Goal: Task Accomplishment & Management: Use online tool/utility

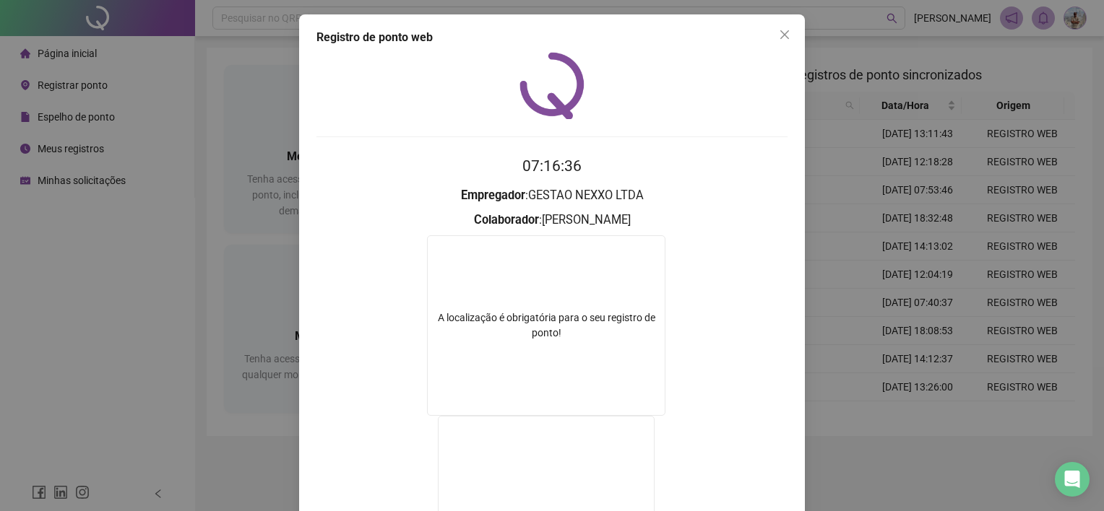
click at [833, 221] on div "Registro de ponto web 07:16:36 Empregador : GESTAO NEXXO LTDA Colaborador : [PE…" at bounding box center [552, 255] width 1104 height 511
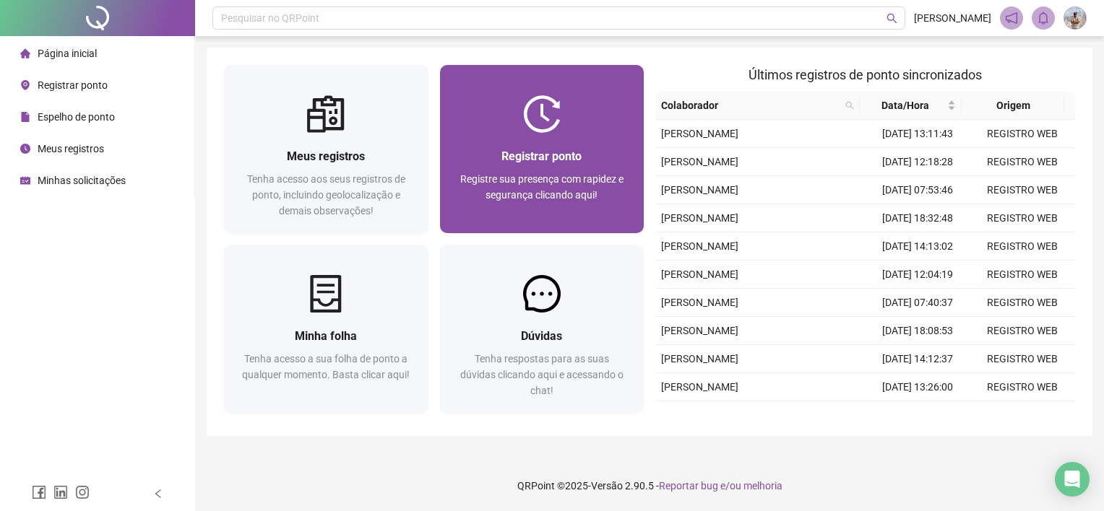
click at [616, 160] on div "Registrar ponto" at bounding box center [542, 156] width 170 height 18
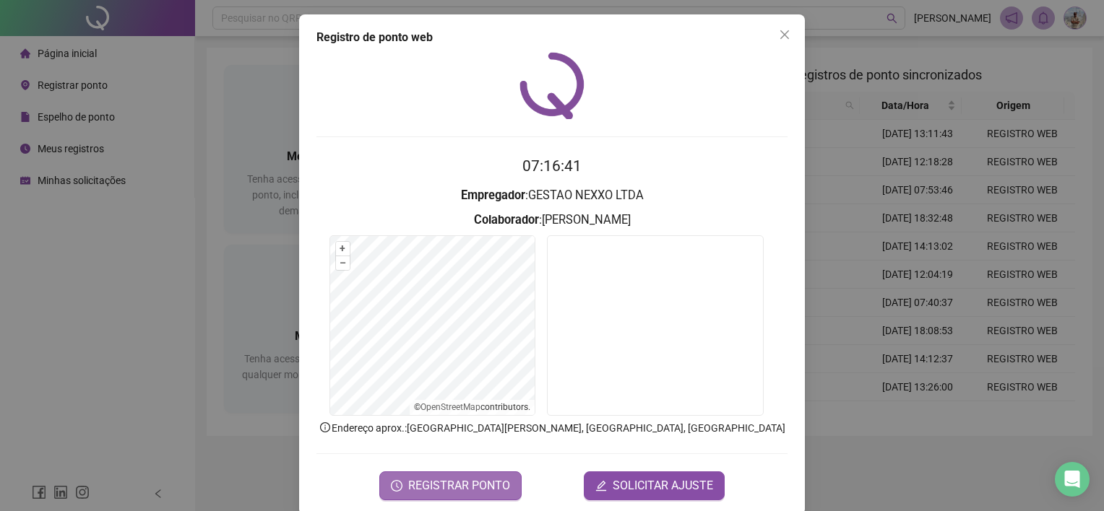
click at [453, 475] on button "REGISTRAR PONTO" at bounding box center [450, 486] width 142 height 29
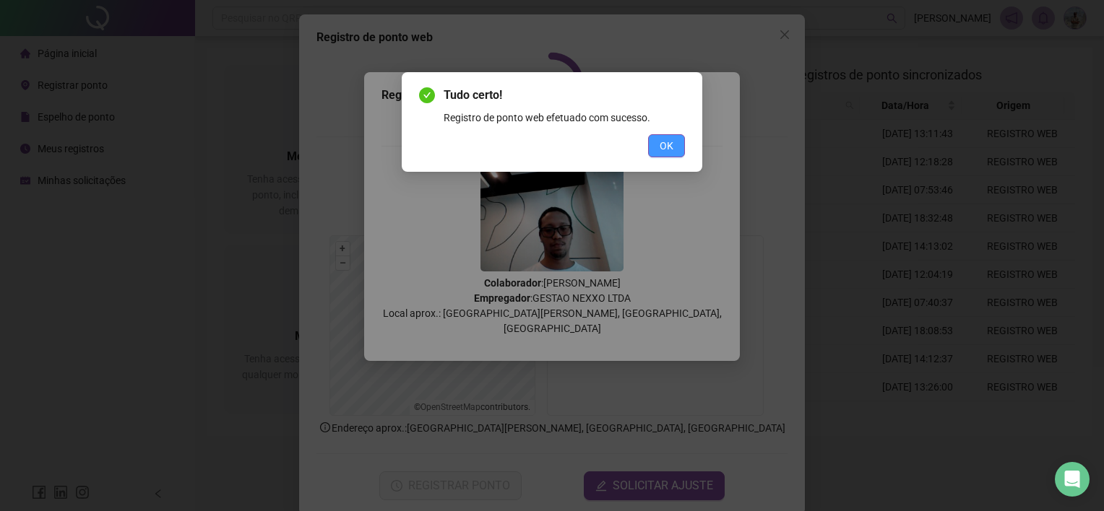
click at [678, 144] on button "OK" at bounding box center [666, 145] width 37 height 23
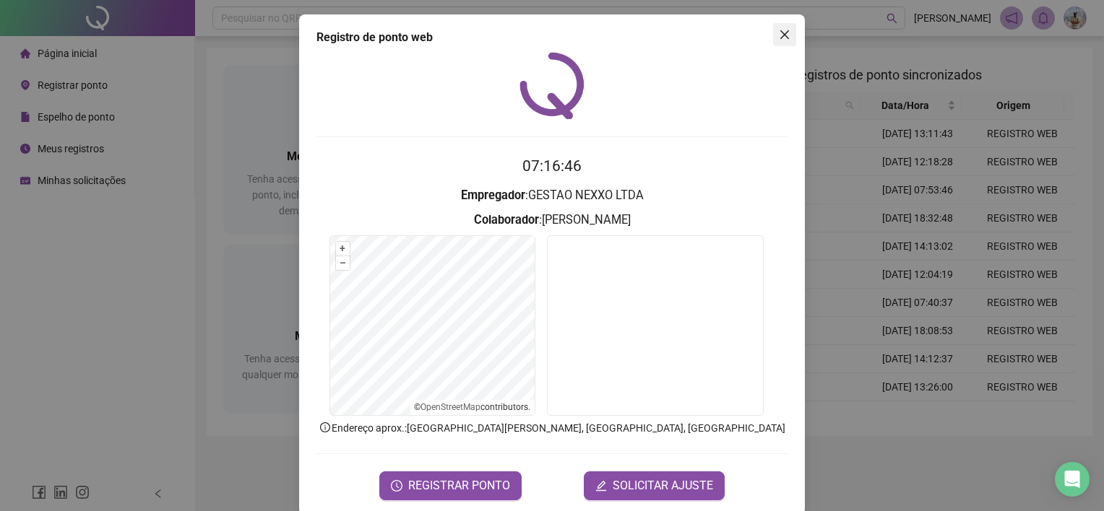
click at [777, 42] on button "Close" at bounding box center [784, 34] width 23 height 23
